Goal: Task Accomplishment & Management: Manage account settings

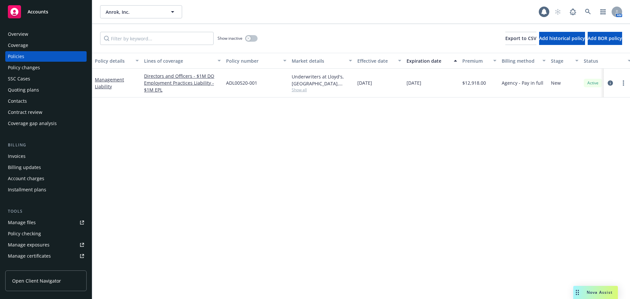
click at [120, 14] on span "Anrok, Inc." at bounding box center [134, 12] width 57 height 7
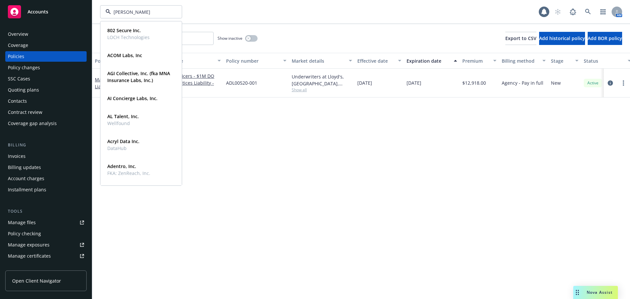
type input "berry"
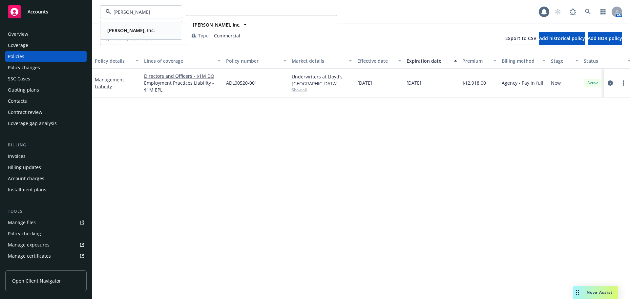
click at [118, 31] on strong "[PERSON_NAME], Inc." at bounding box center [131, 30] width 48 height 6
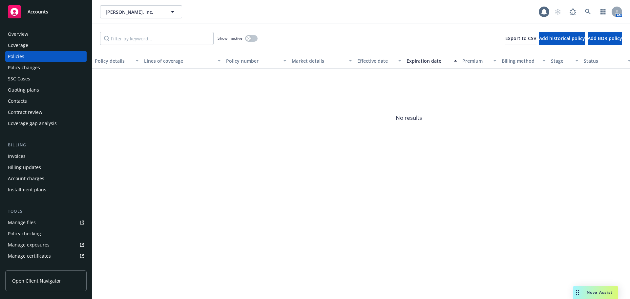
click at [53, 90] on div "Quoting plans" at bounding box center [46, 90] width 76 height 10
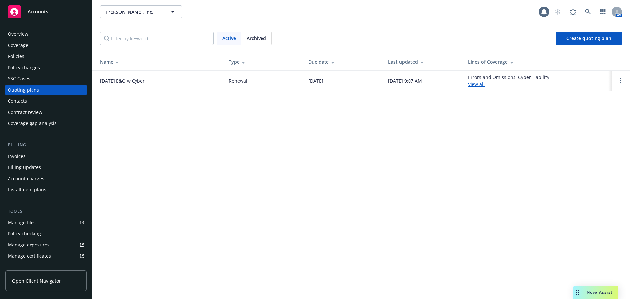
click at [136, 80] on link "[DATE] E&O w Cyber" at bounding box center [122, 80] width 45 height 7
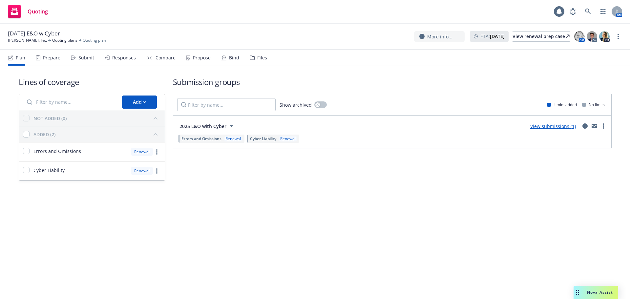
click at [234, 58] on div "Bind" at bounding box center [234, 57] width 10 height 5
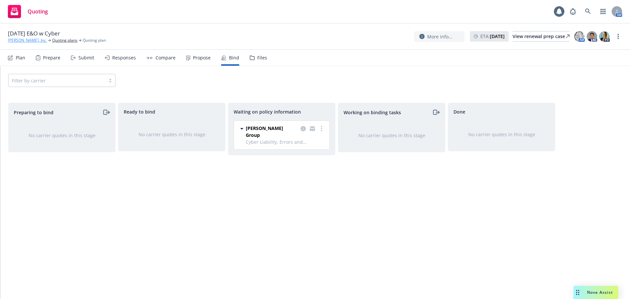
click at [13, 41] on link "[PERSON_NAME], Inc." at bounding box center [27, 40] width 39 height 6
